Goal: Connect with others: Connect with others

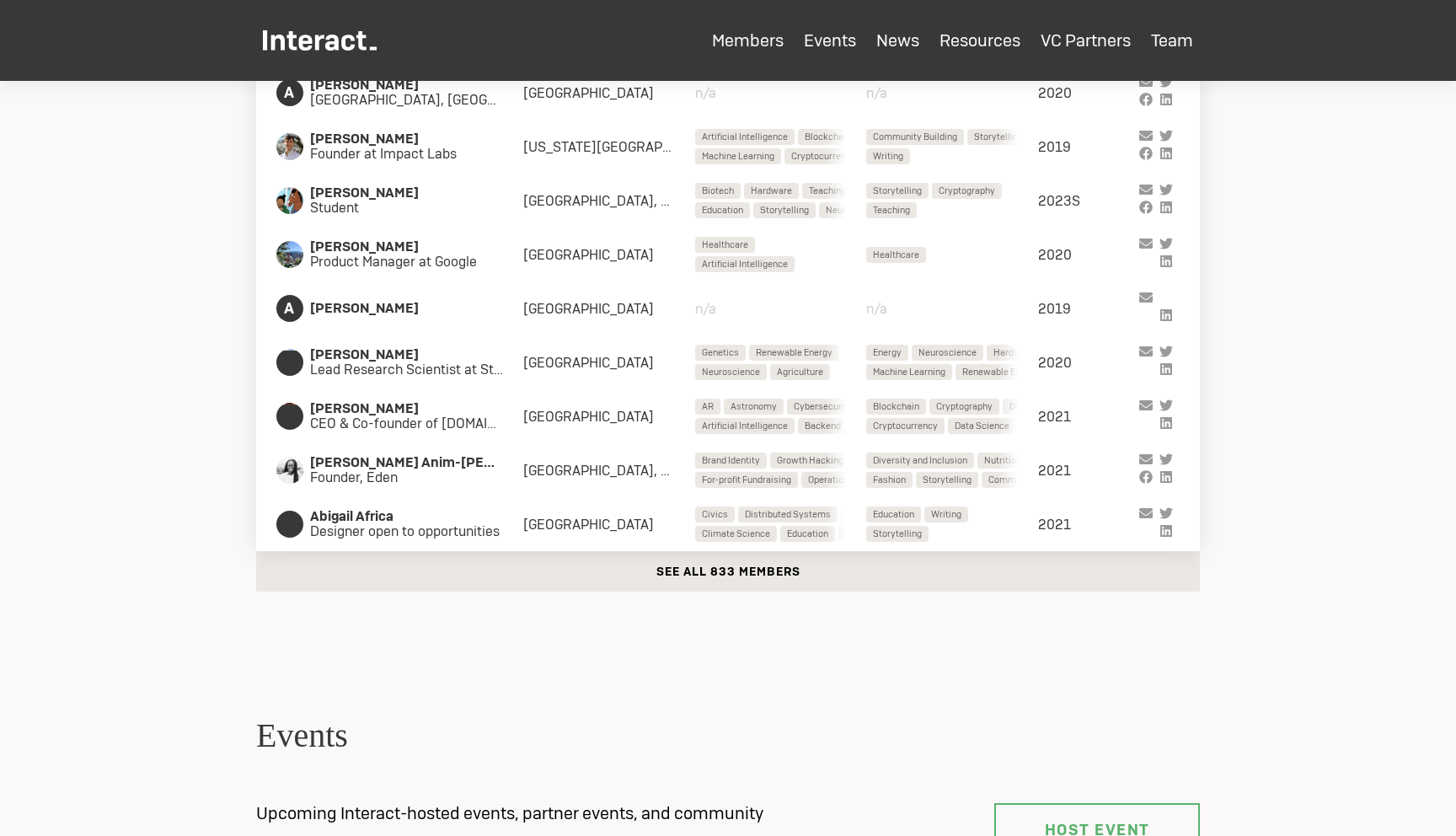
scroll to position [532, 0]
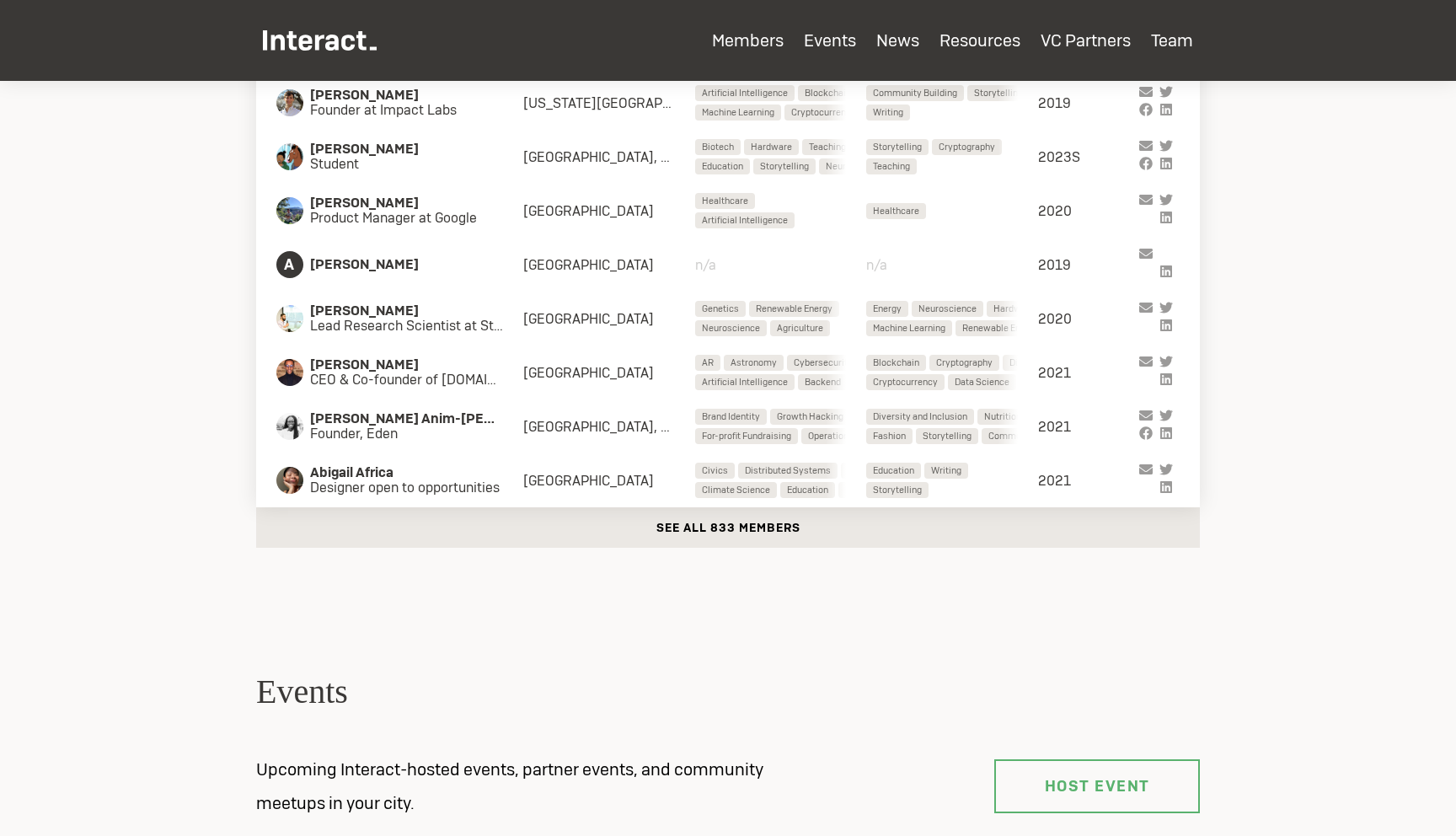
click at [487, 526] on button "See all 833 members" at bounding box center [728, 527] width 943 height 40
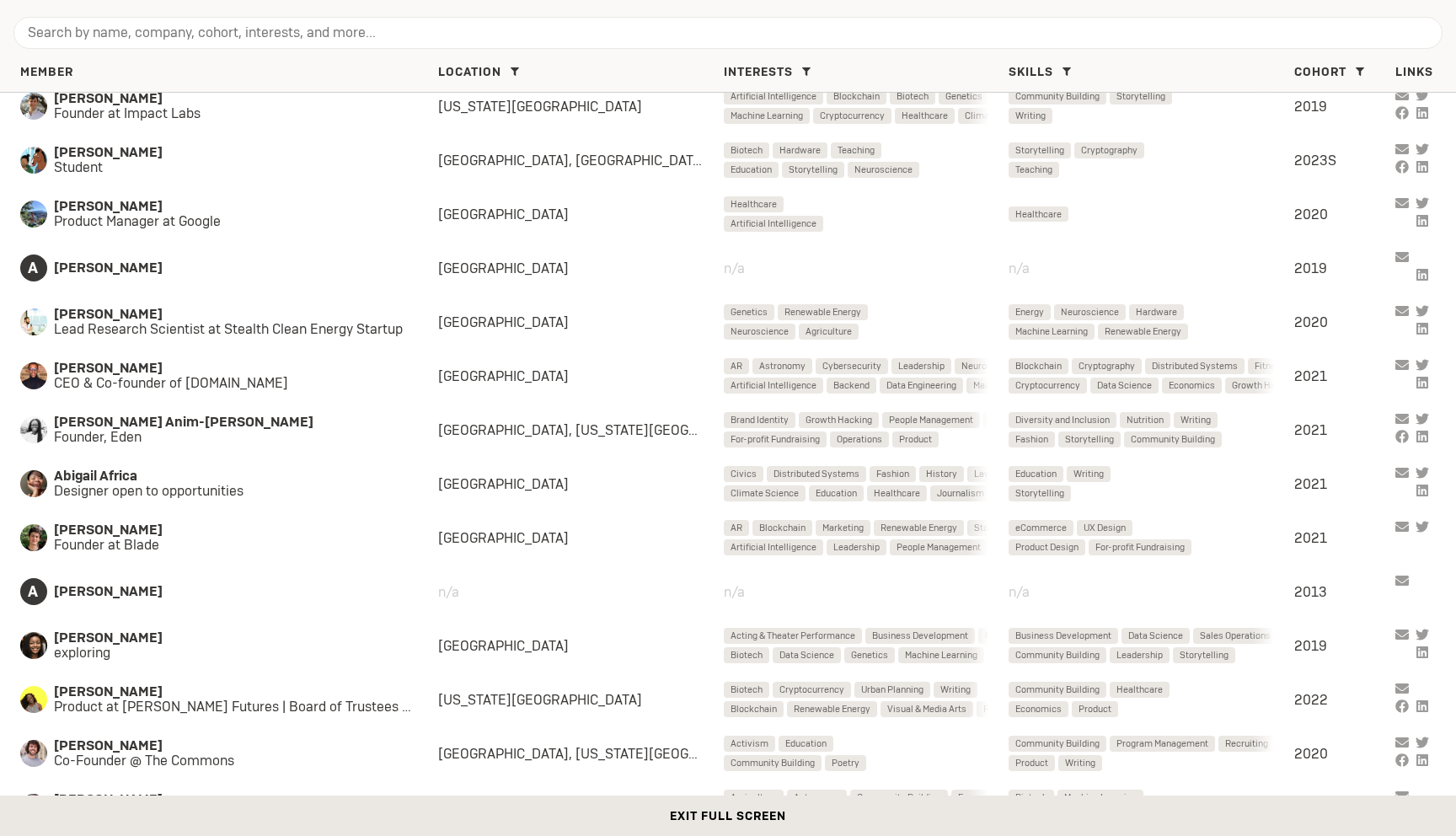
scroll to position [0, 0]
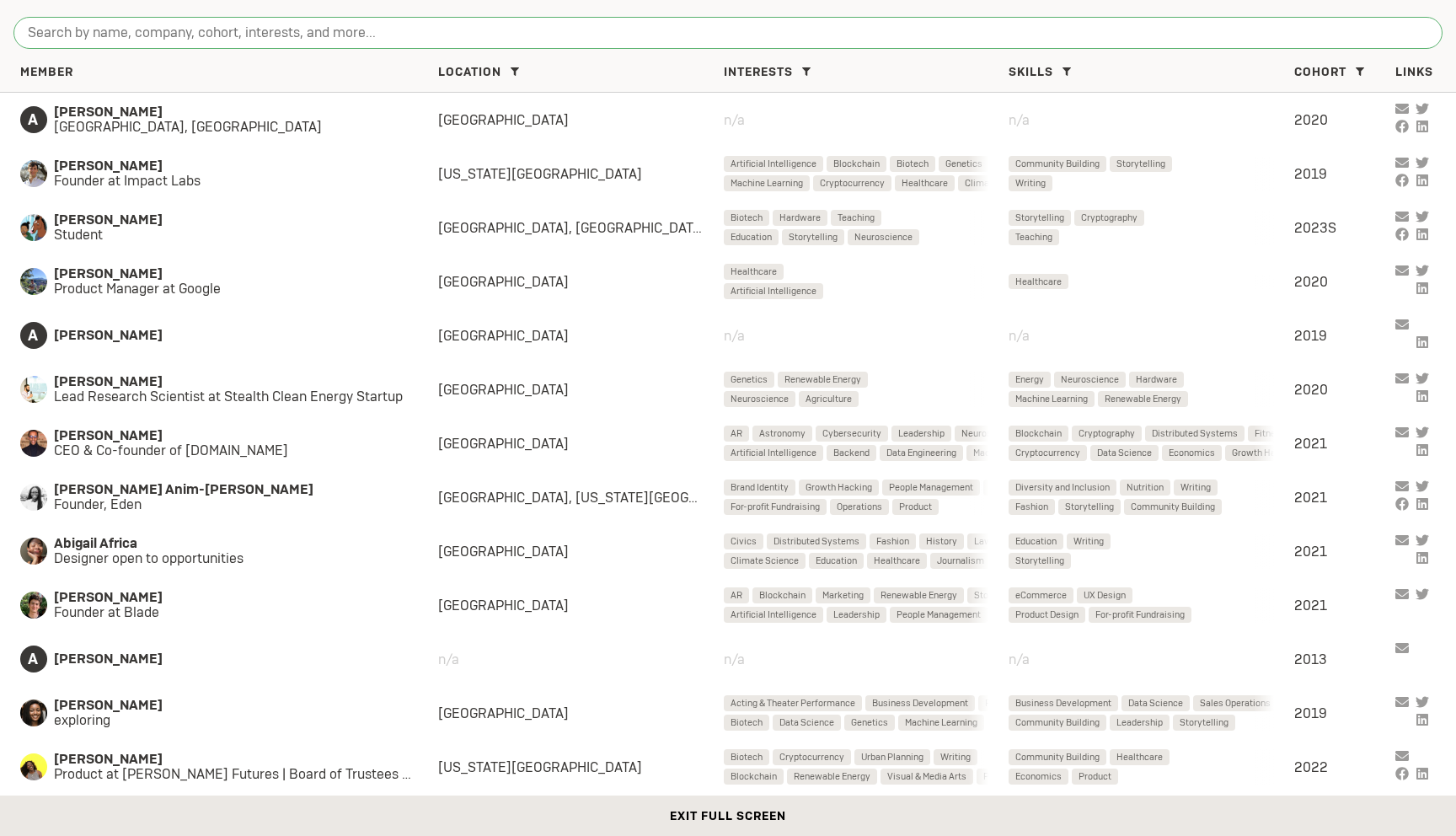
click at [255, 37] on input "search" at bounding box center [728, 33] width 1428 height 32
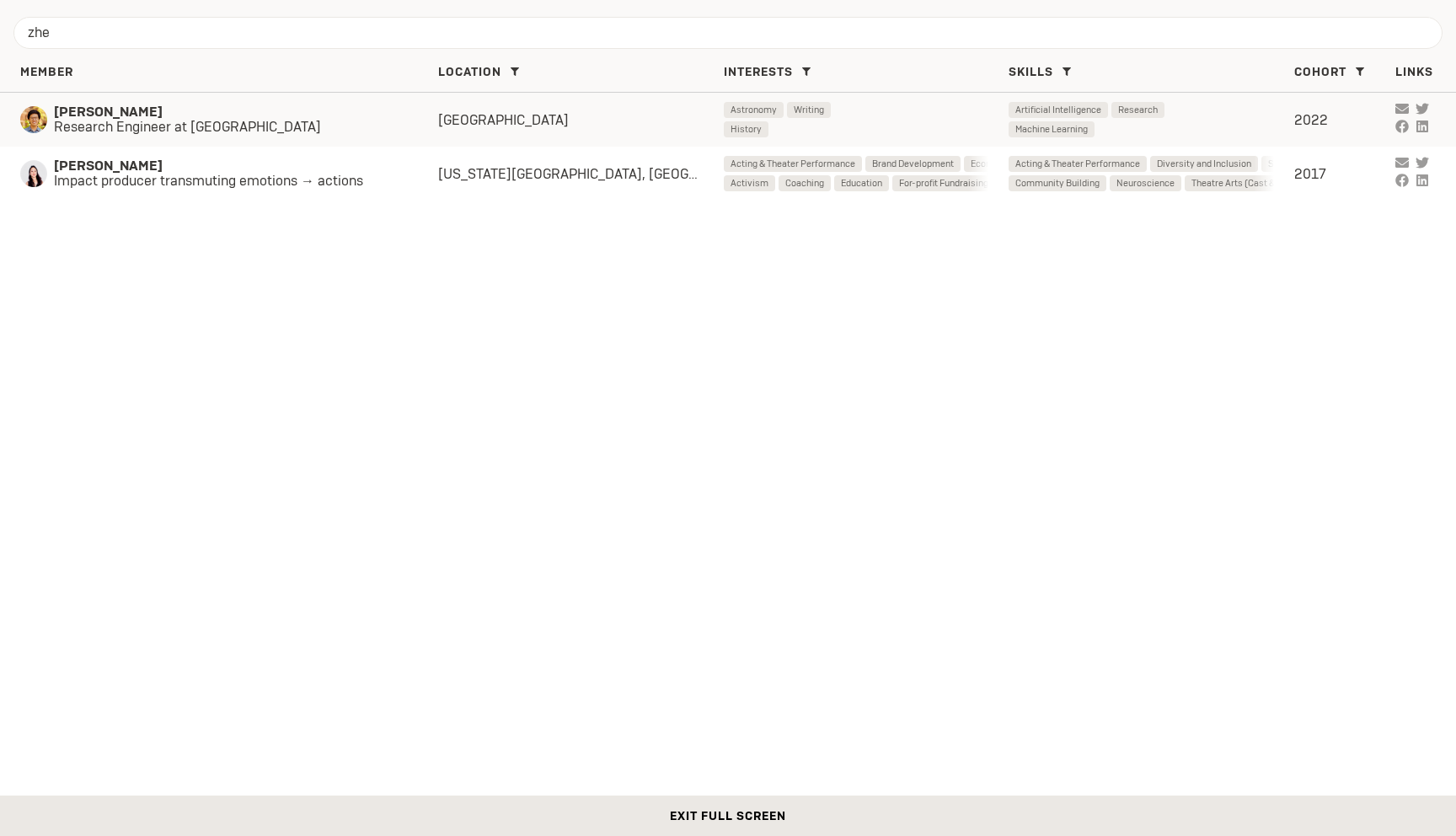
click at [129, 125] on span "Research Engineer at [GEOGRAPHIC_DATA]" at bounding box center [229, 127] width 350 height 15
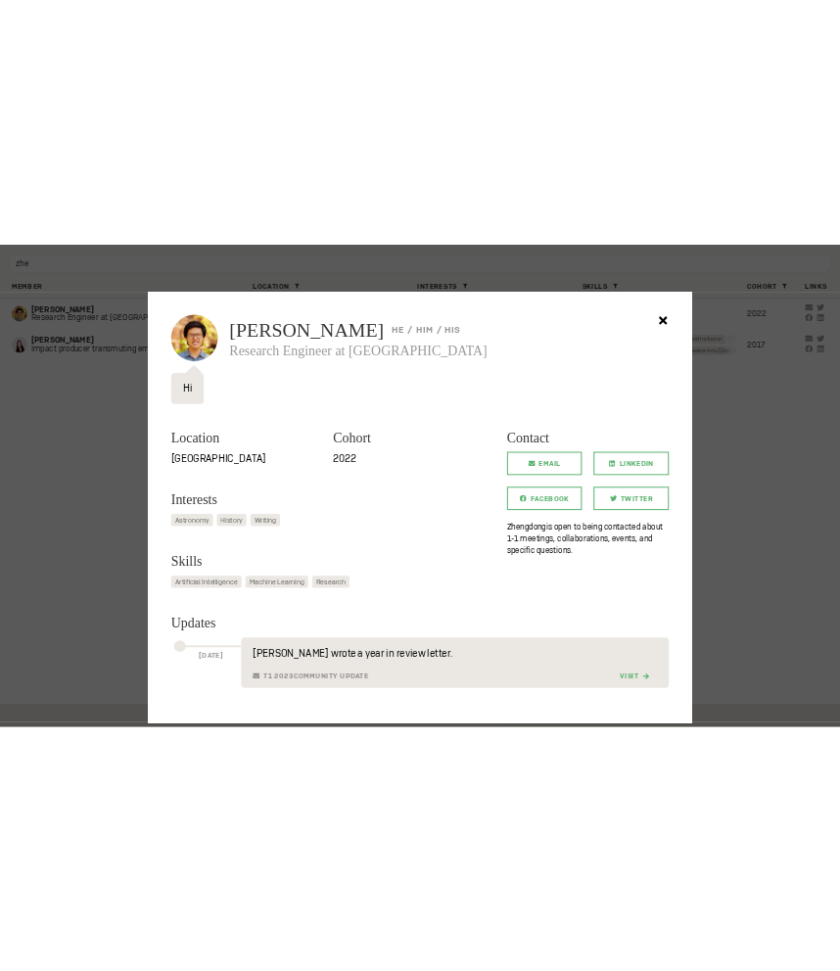
scroll to position [86, 0]
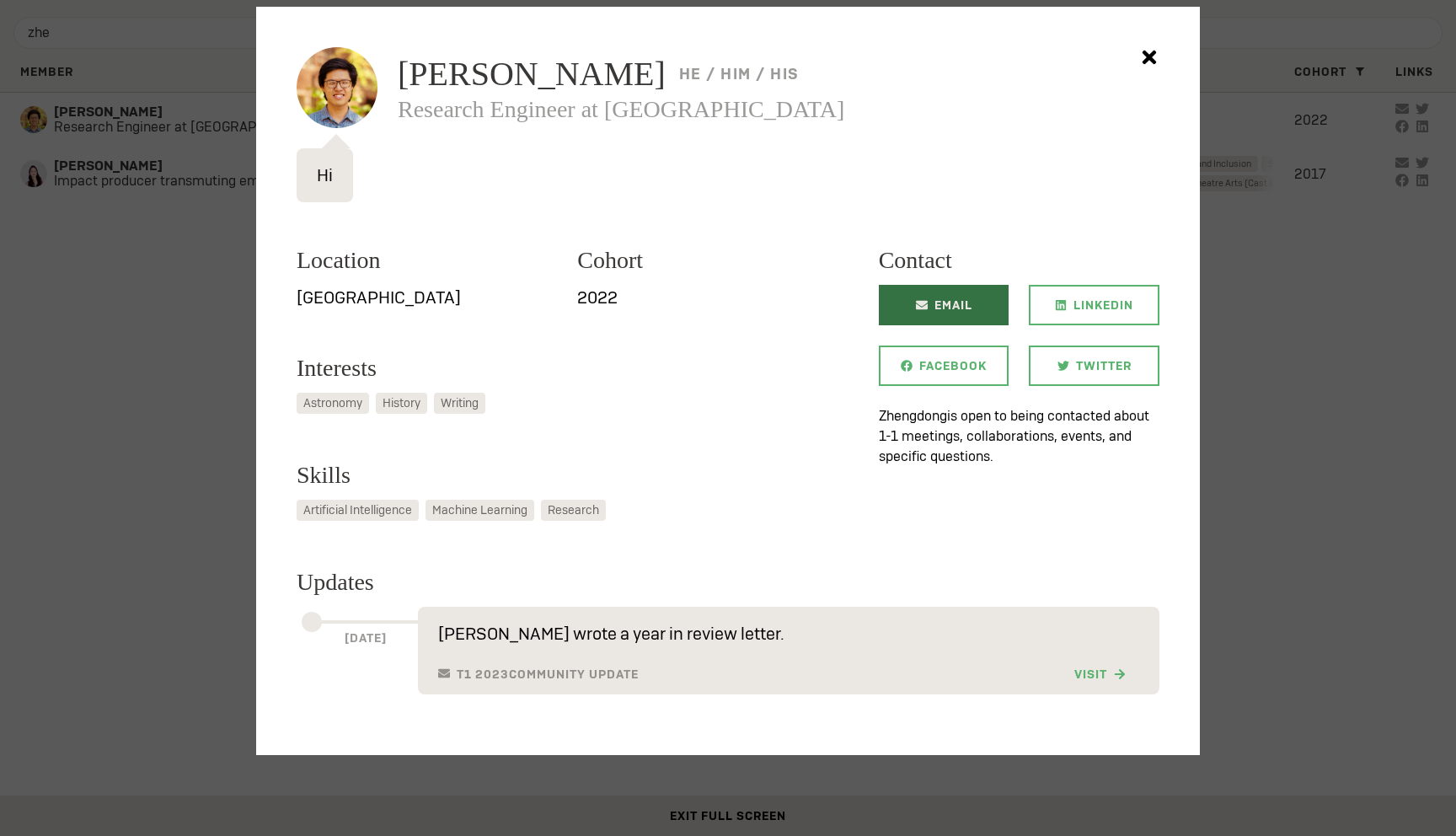
click at [935, 316] on span "Email" at bounding box center [953, 305] width 38 height 40
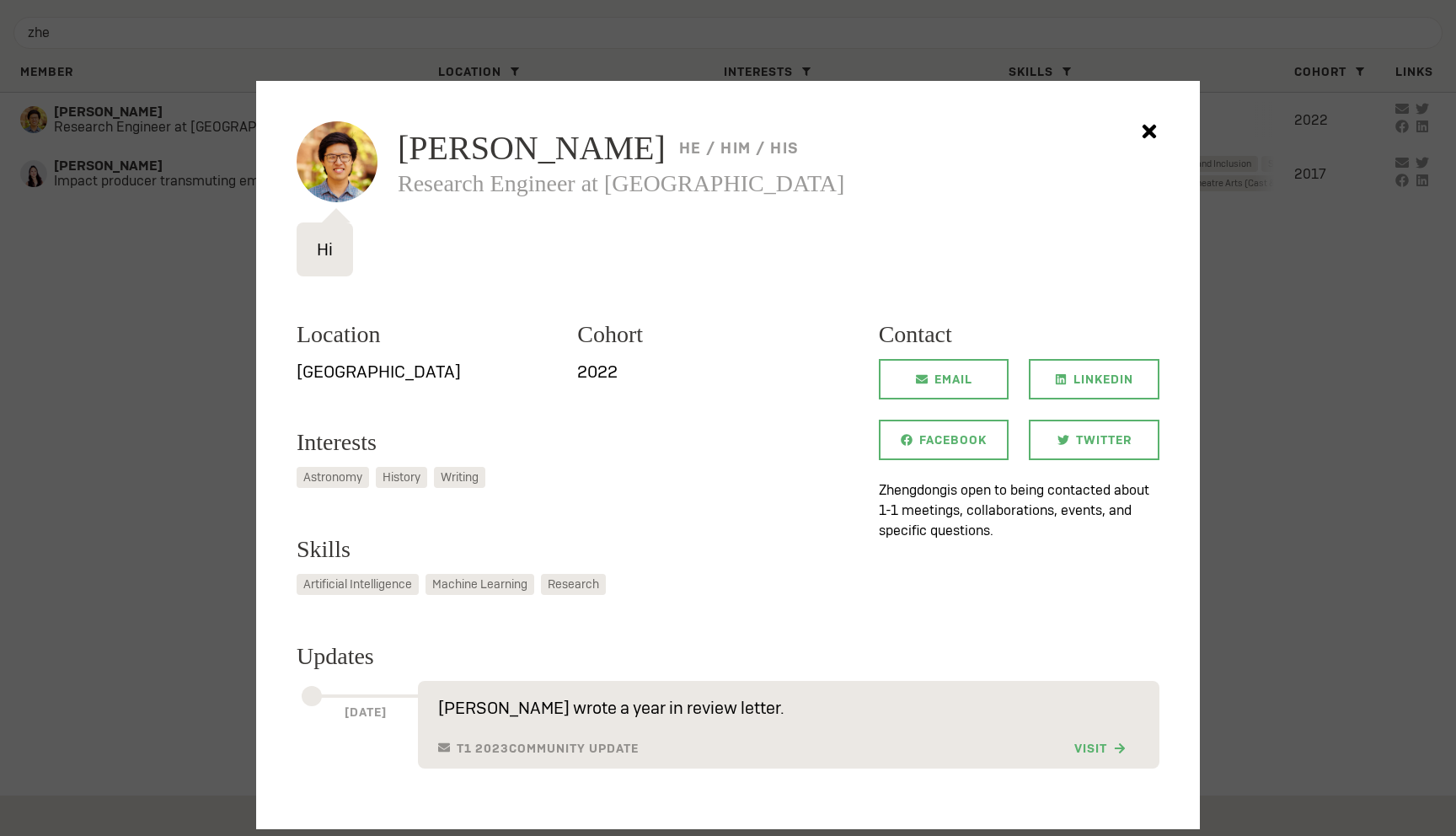
click at [1146, 132] on icon at bounding box center [1149, 132] width 15 height 15
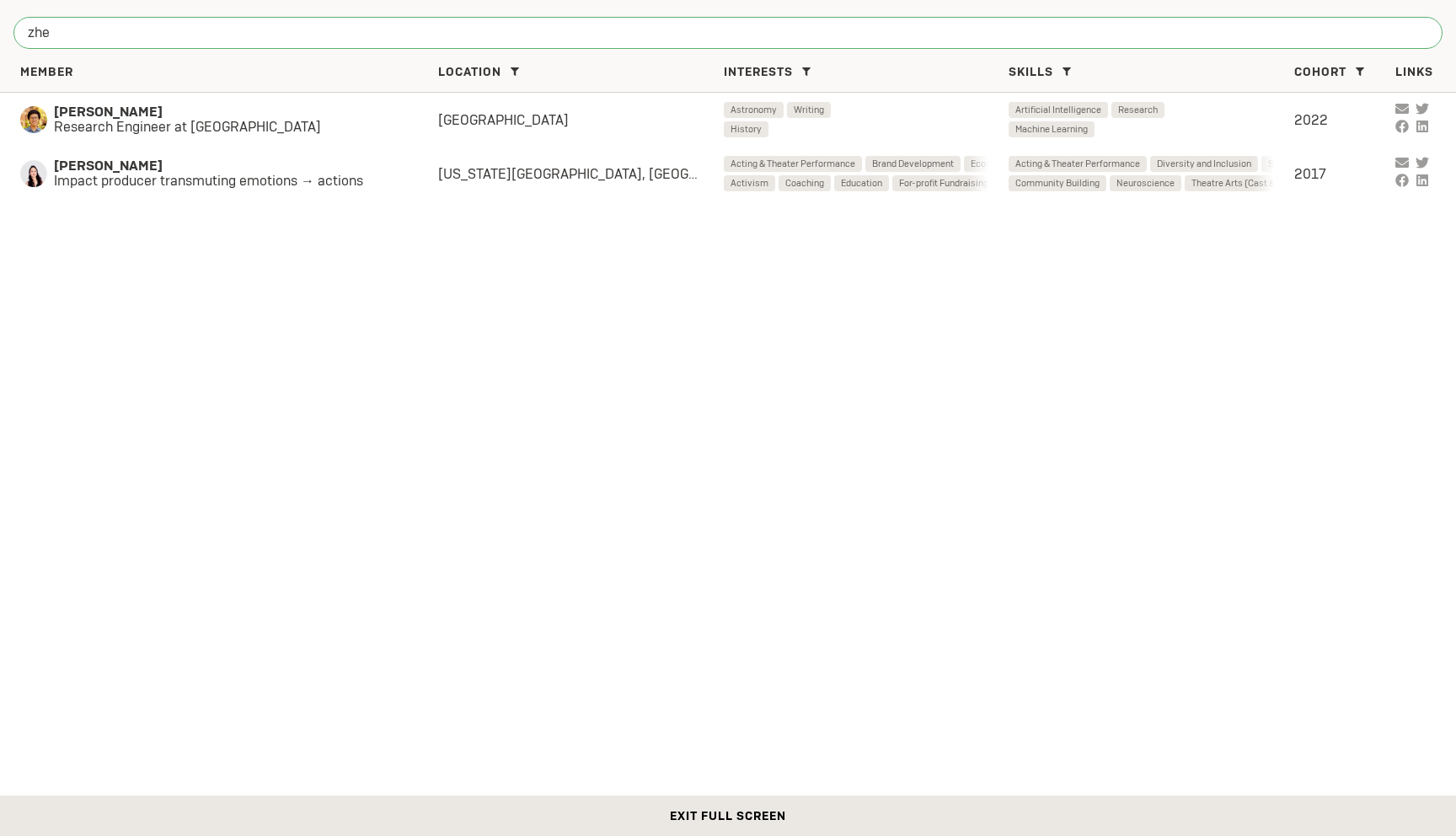
click at [74, 37] on input "zhe" at bounding box center [728, 33] width 1428 height 32
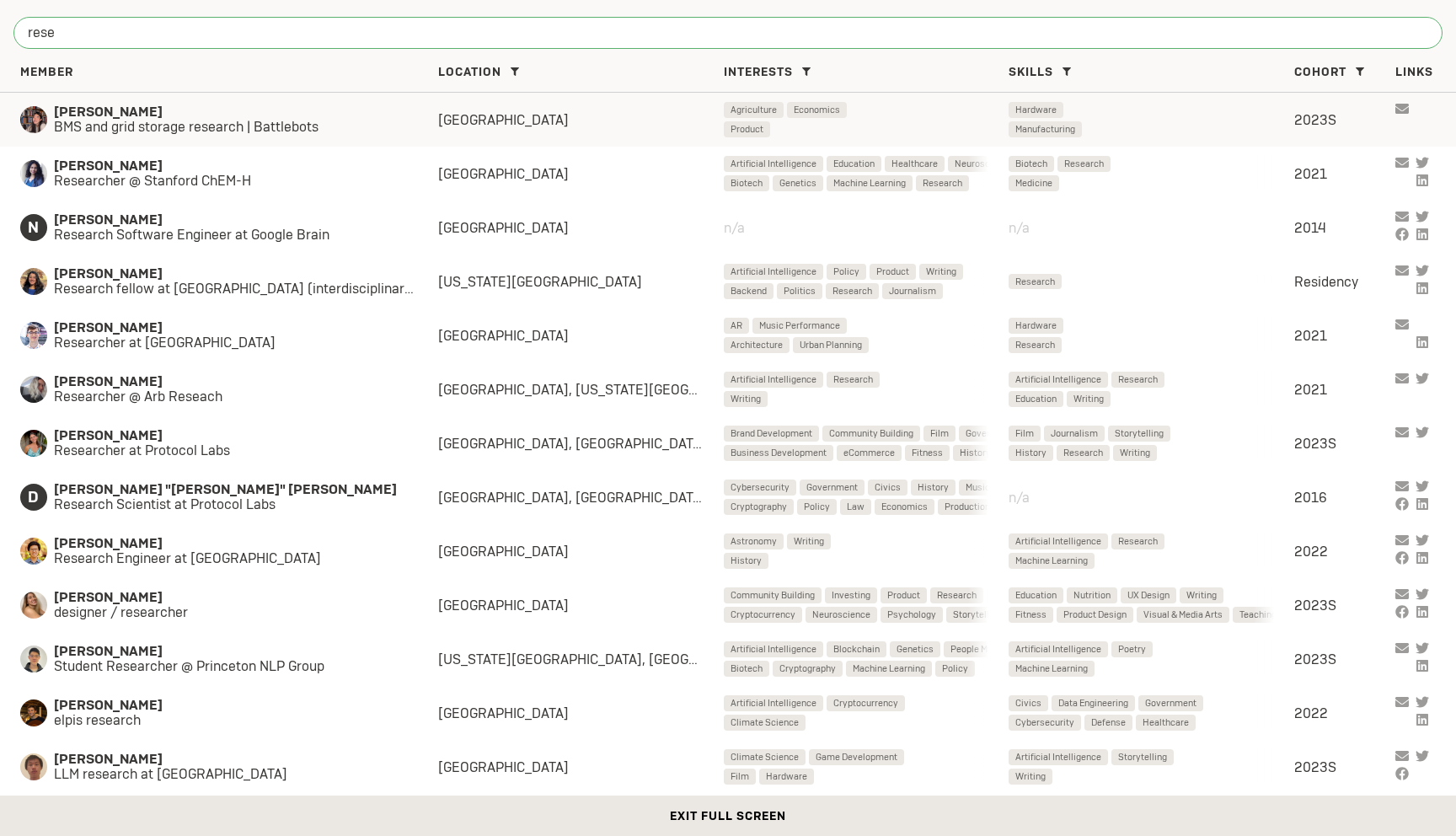
type input "rese"
click at [77, 132] on span "BMS and grid storage research | Battlebots" at bounding box center [229, 127] width 350 height 15
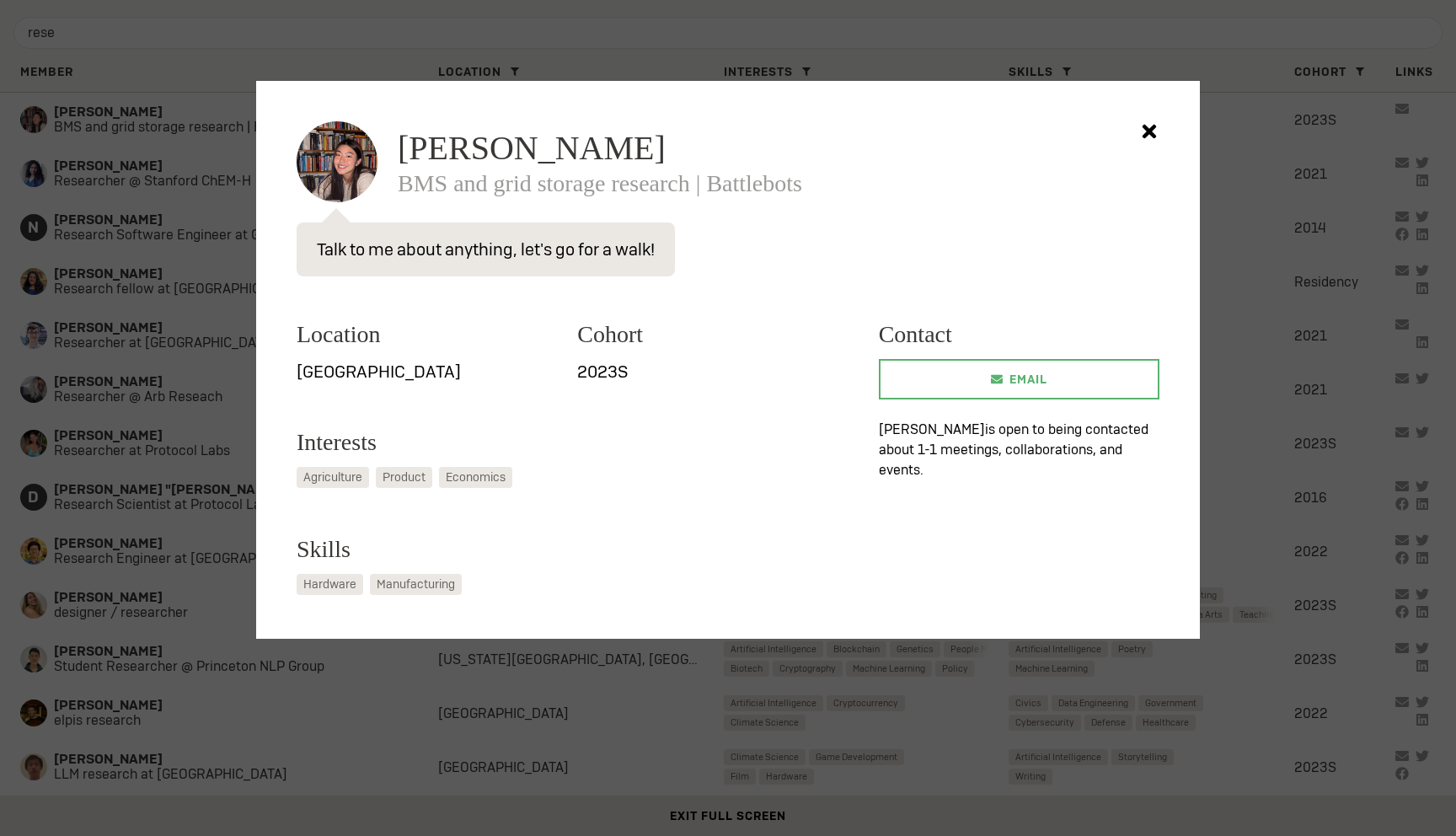
click at [1148, 127] on icon at bounding box center [1149, 131] width 34 height 34
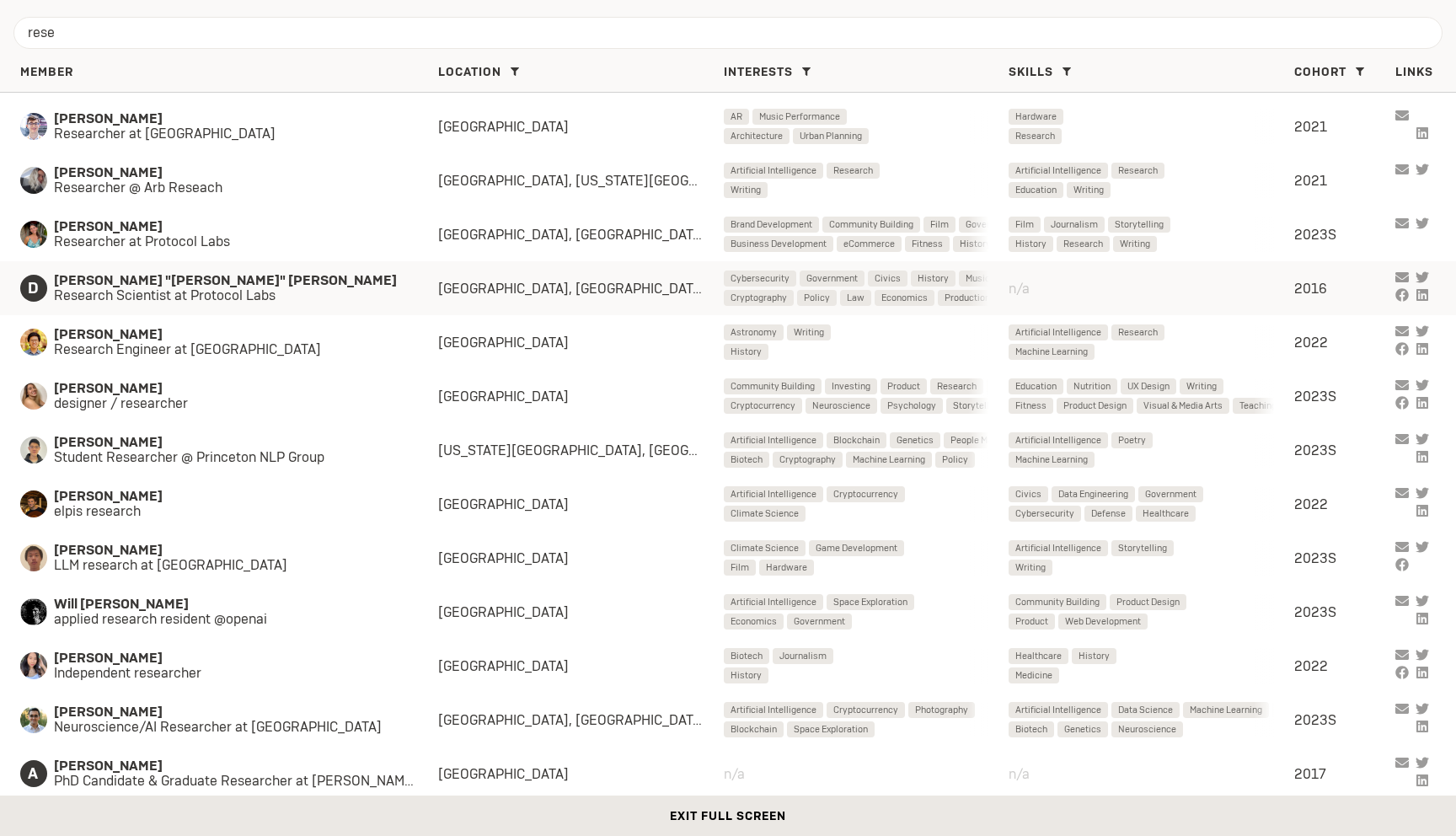
scroll to position [211, 0]
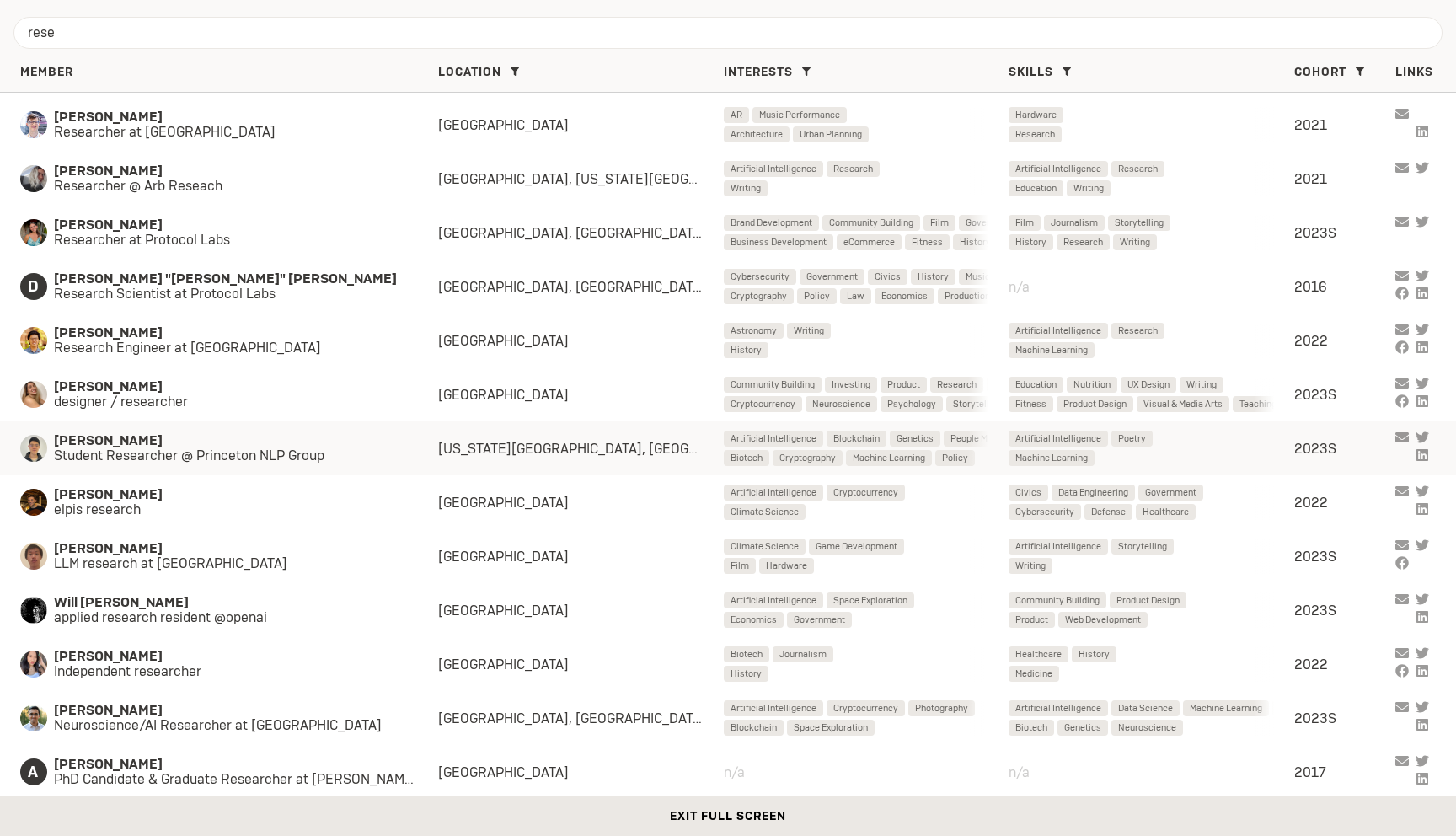
click at [143, 448] on span "[PERSON_NAME]" at bounding box center [229, 441] width 350 height 15
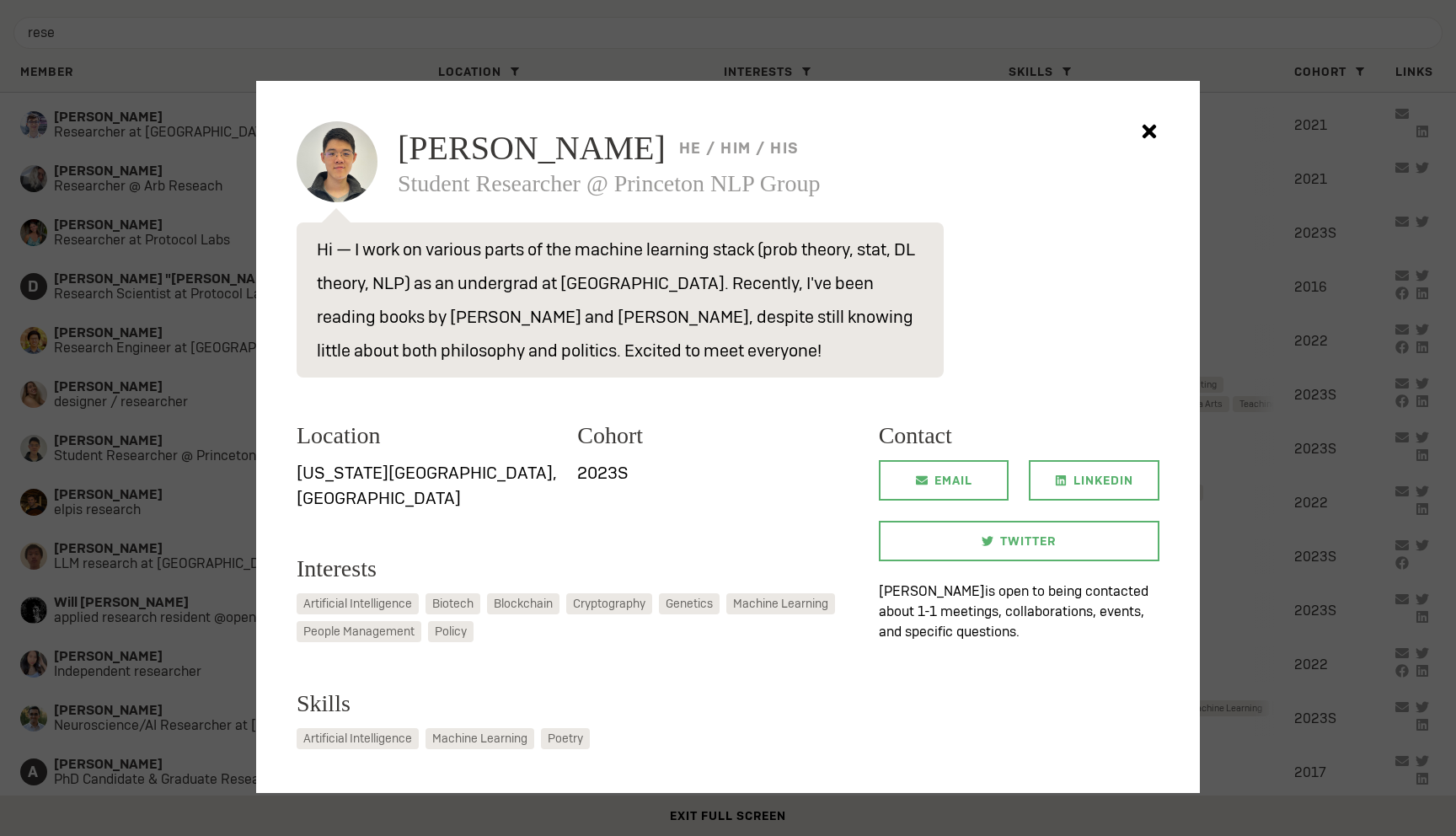
click at [1153, 127] on icon at bounding box center [1149, 132] width 15 height 15
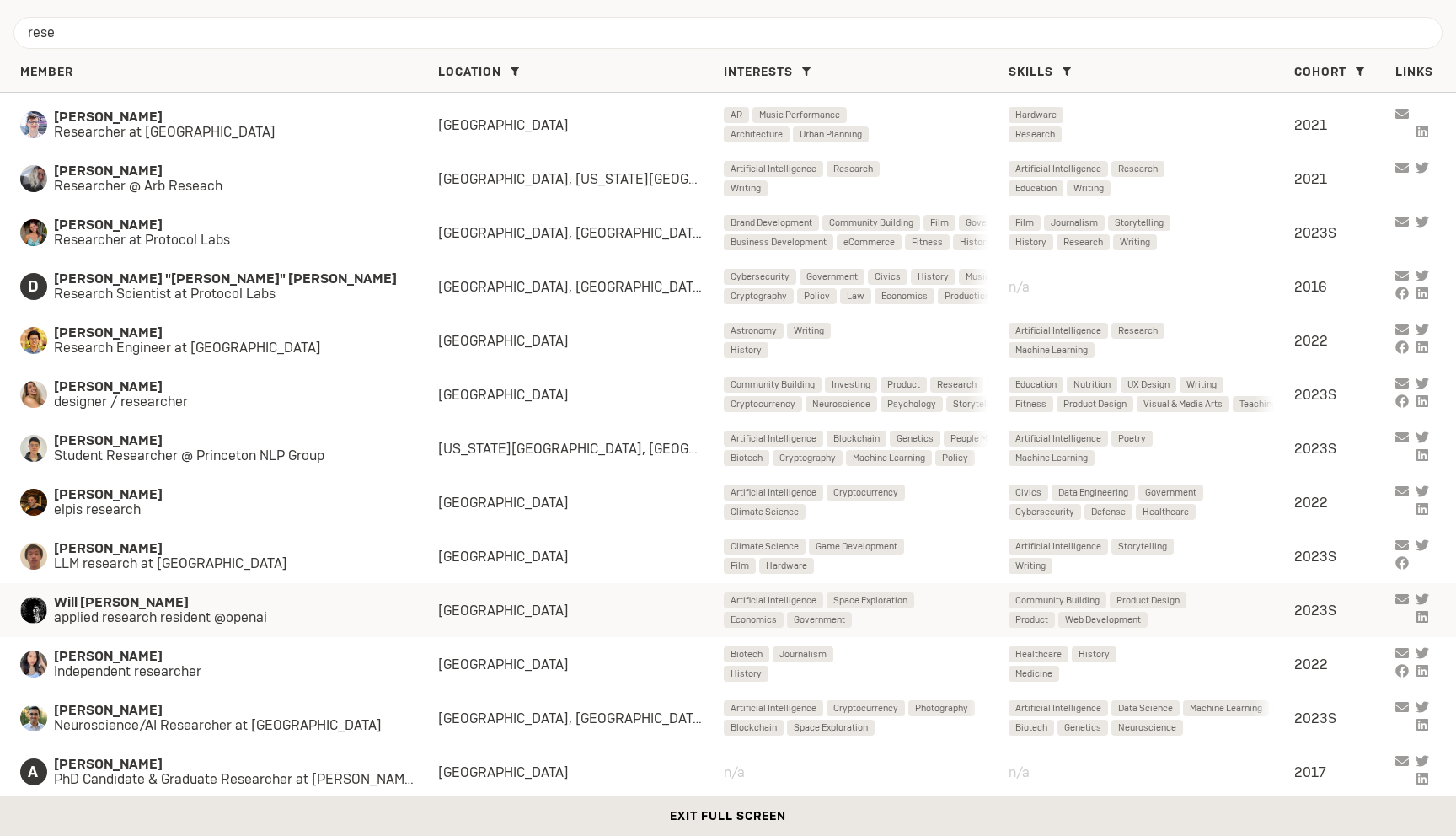
click at [169, 622] on span "applied research resident @openai" at bounding box center [229, 618] width 350 height 15
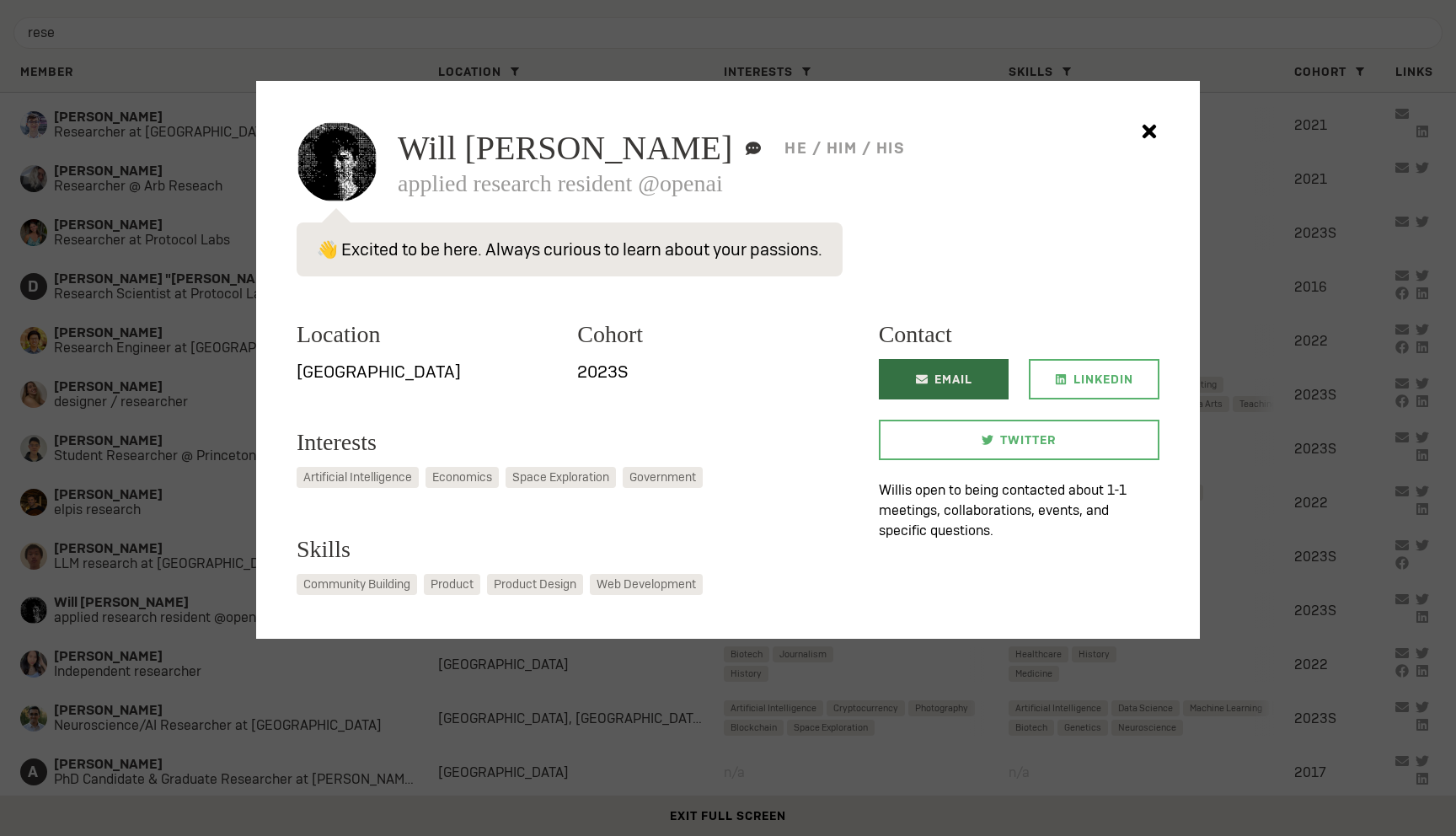
click at [942, 376] on span "Email" at bounding box center [953, 379] width 38 height 40
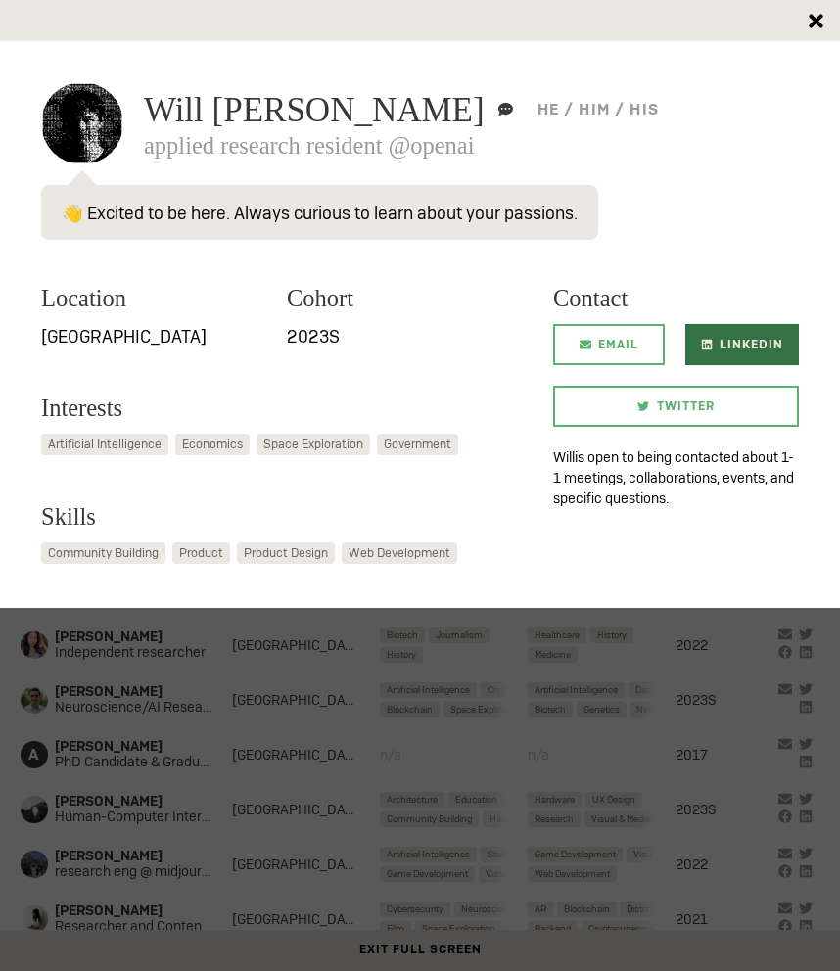
click at [745, 345] on span "LinkedIn" at bounding box center [752, 344] width 64 height 41
click at [811, 16] on icon at bounding box center [816, 21] width 14 height 14
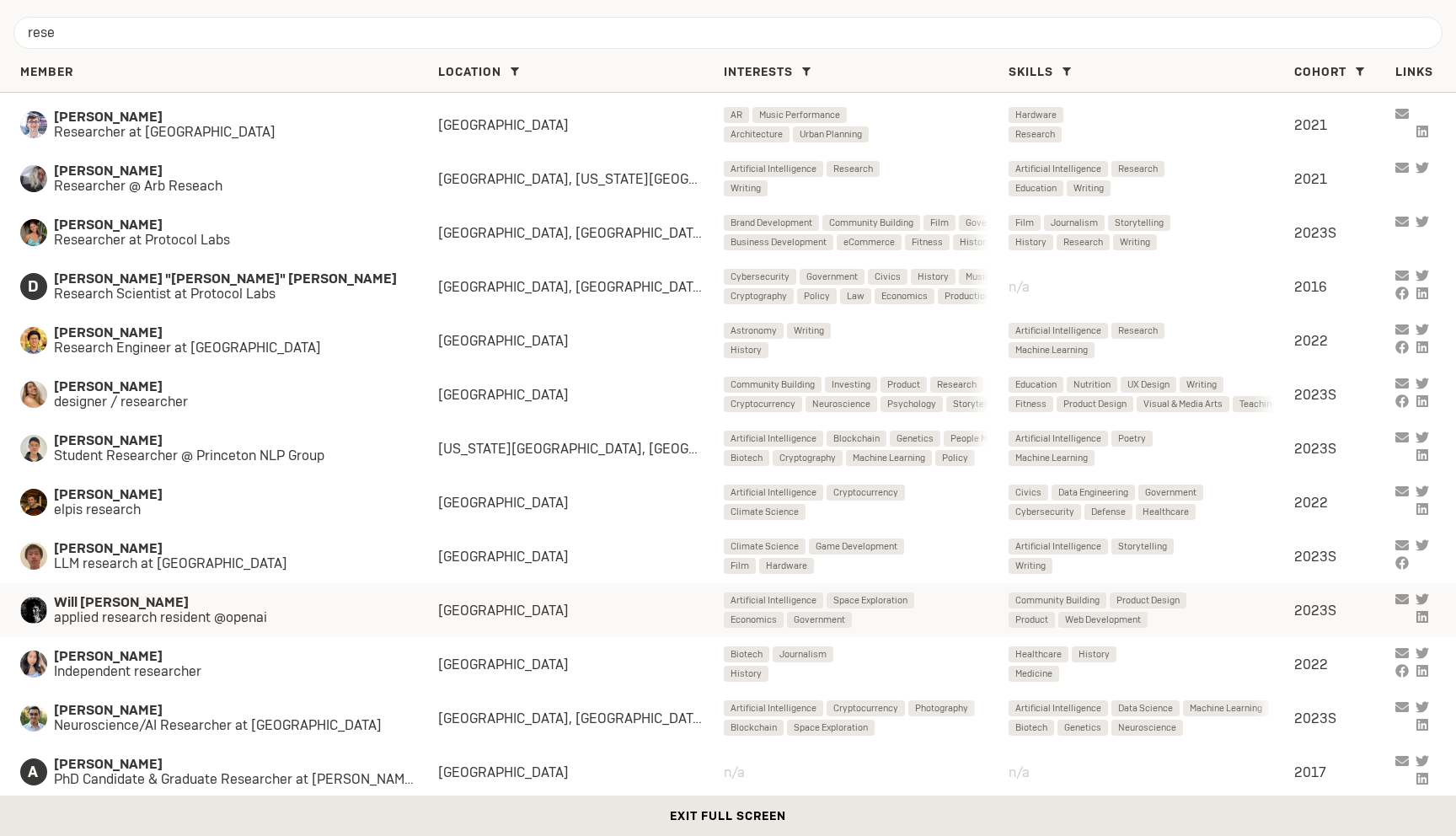
click at [208, 611] on span "applied research resident @openai" at bounding box center [229, 618] width 350 height 15
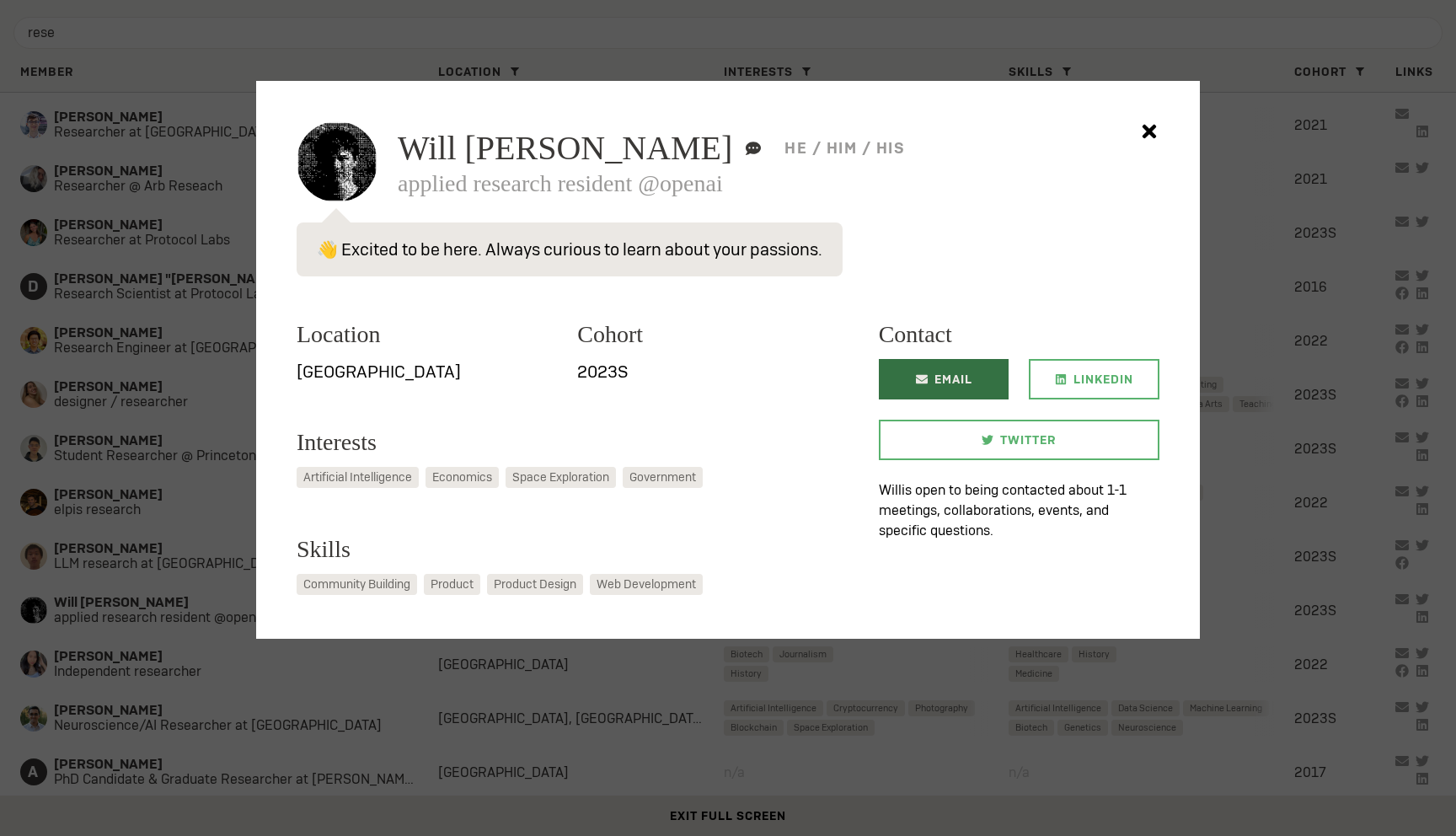
click at [929, 382] on link "Email" at bounding box center [944, 379] width 131 height 40
